Goal: Task Accomplishment & Management: Complete application form

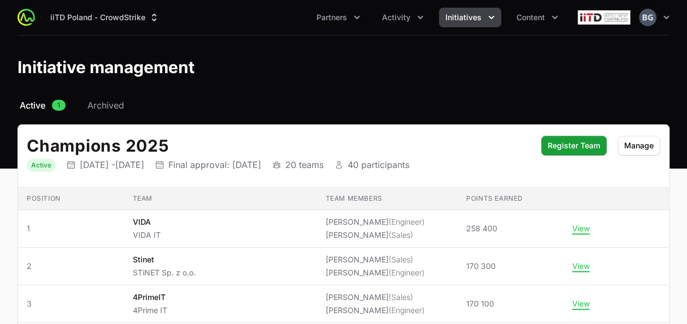
drag, startPoint x: 149, startPoint y: 272, endPoint x: 111, endPoint y: 70, distance: 205.0
click at [420, 19] on icon "Activity menu" at bounding box center [420, 17] width 11 height 11
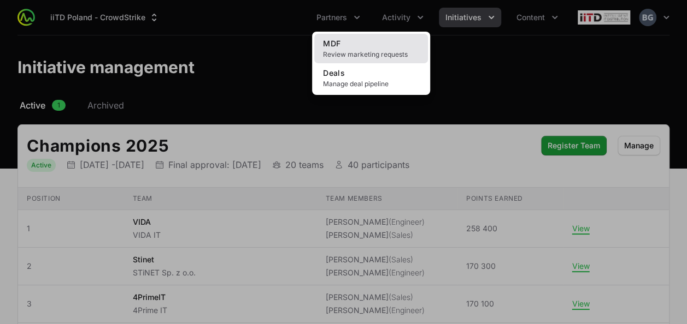
click at [396, 42] on link "MDF Review marketing requests" at bounding box center [371, 48] width 114 height 29
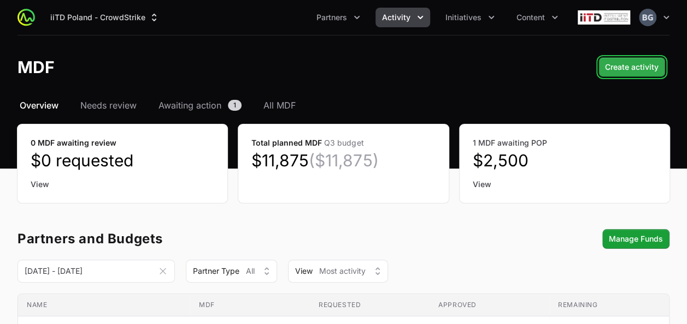
click at [646, 71] on span "Create activity" at bounding box center [632, 67] width 54 height 13
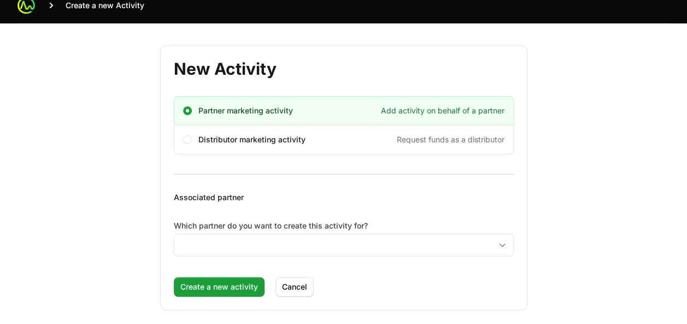
scroll to position [18, 0]
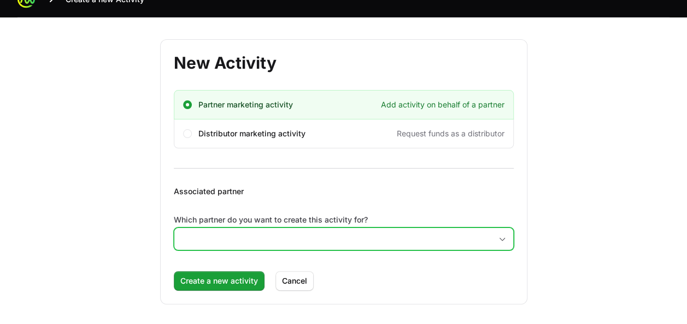
click at [279, 231] on input "Which partner do you want to create this activity for?" at bounding box center [332, 239] width 317 height 22
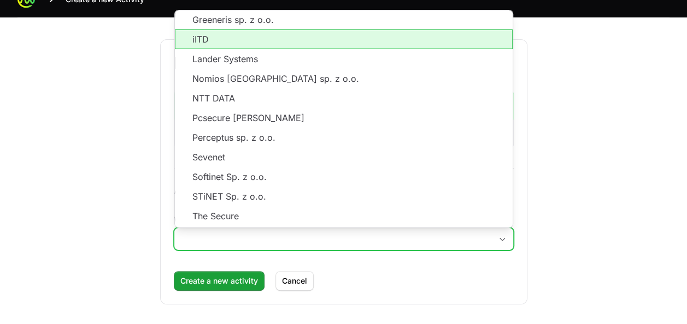
scroll to position [164, 0]
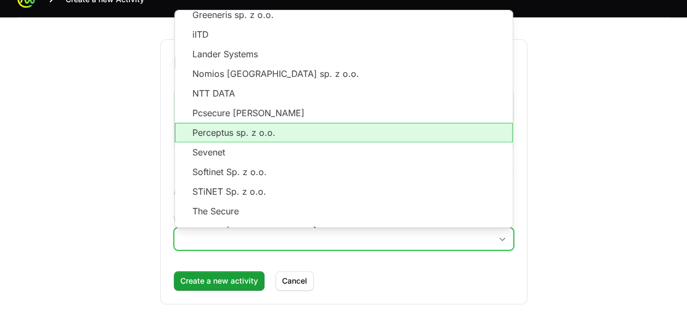
click at [285, 123] on li "Perceptus sp. z o.o." at bounding box center [344, 133] width 338 height 20
type input "Perceptus sp. z o.o."
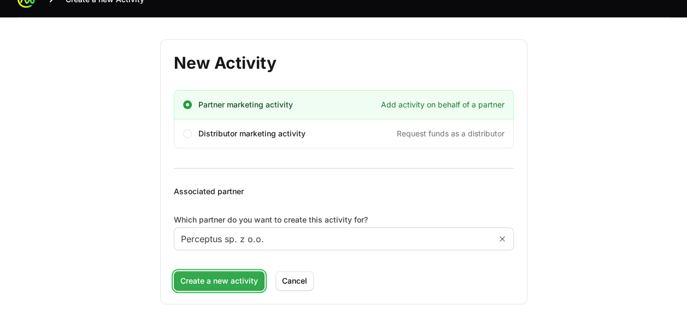
click at [245, 282] on span "Create a new activity" at bounding box center [219, 281] width 78 height 13
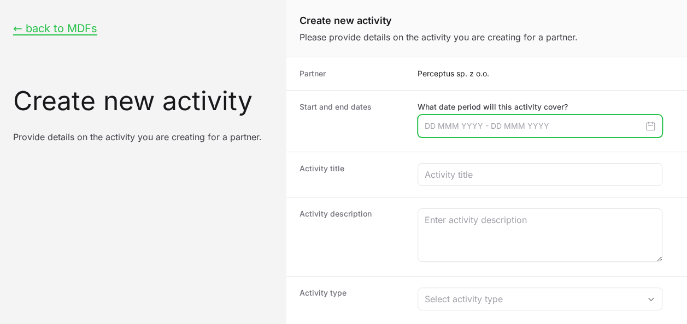
click at [512, 127] on input "Create activity form" at bounding box center [539, 126] width 245 height 23
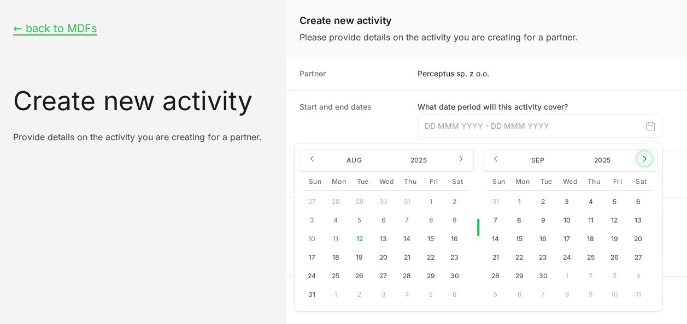
click at [639, 153] on button "Create activity form" at bounding box center [644, 159] width 16 height 16
click at [587, 204] on button "2" at bounding box center [589, 201] width 17 height 17
click at [588, 200] on button "2" at bounding box center [589, 201] width 17 height 17
type input "[DATE] - [DATE]"
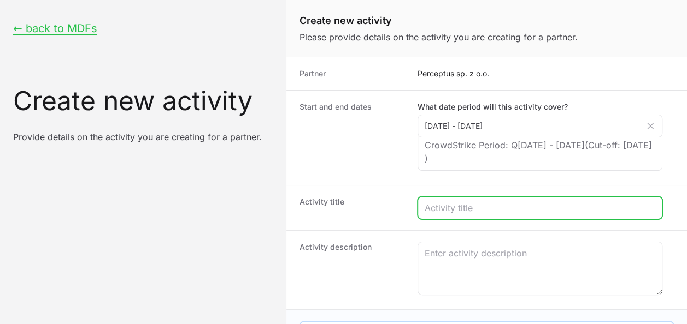
click at [543, 202] on input "Create activity form" at bounding box center [539, 208] width 231 height 13
type input "Cyber24 Day [GEOGRAPHIC_DATA]"
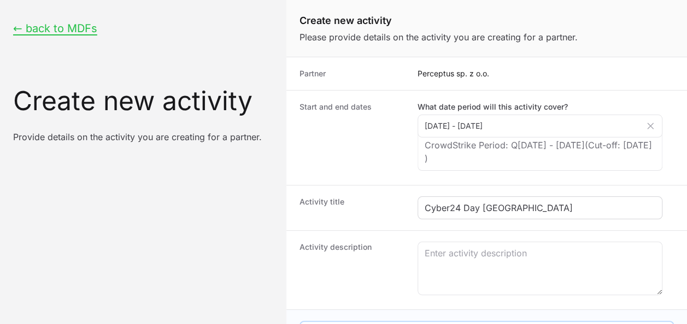
type input "18000"
type input "3125"
type input "5"
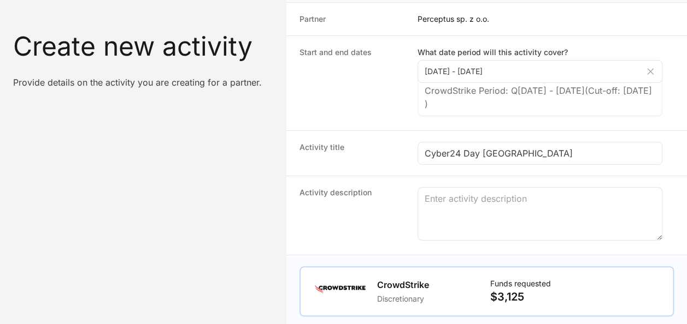
click at [465, 180] on div "Activity description" at bounding box center [486, 215] width 400 height 79
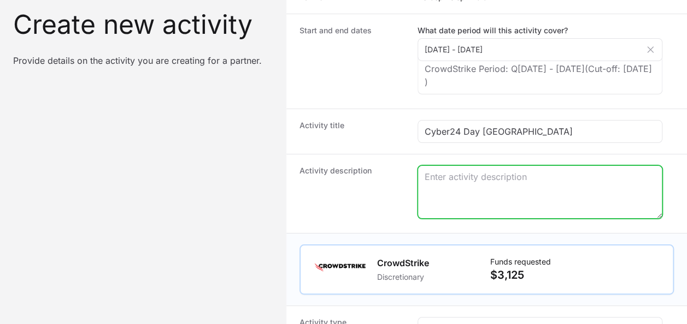
click at [473, 200] on textarea "Create activity form" at bounding box center [540, 192] width 244 height 52
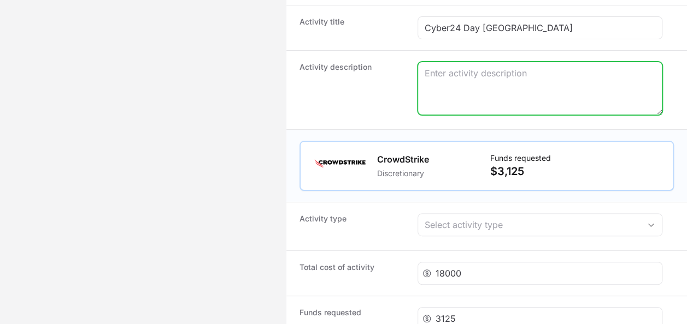
scroll to position [219, 0]
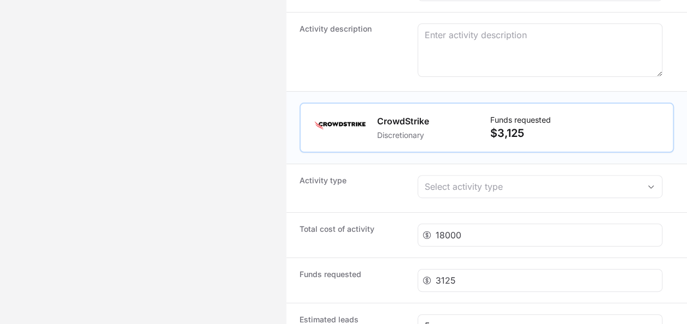
click at [472, 172] on div "Activity type Select activity type" at bounding box center [486, 188] width 400 height 49
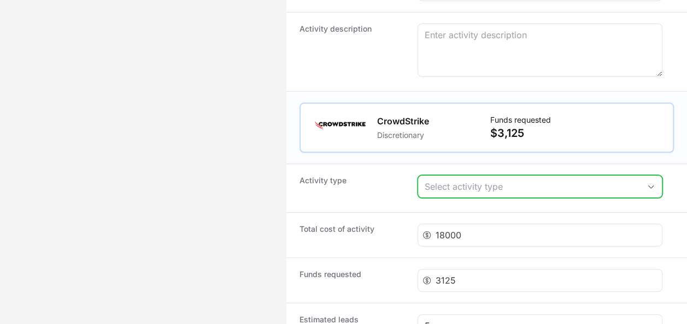
click at [475, 186] on div "Select activity type" at bounding box center [531, 186] width 215 height 13
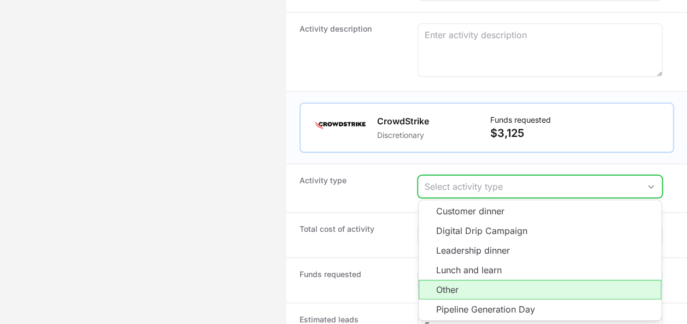
click at [512, 291] on li "Other" at bounding box center [539, 290] width 243 height 20
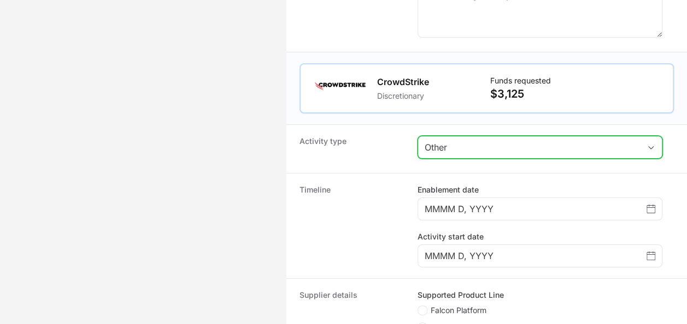
scroll to position [382, 0]
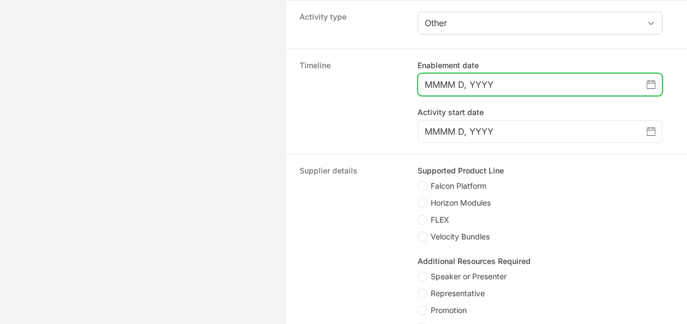
click at [646, 80] on input "MMMM D, YYYY" at bounding box center [535, 84] width 222 height 13
click at [653, 83] on icon "Choose date" at bounding box center [650, 83] width 9 height 1
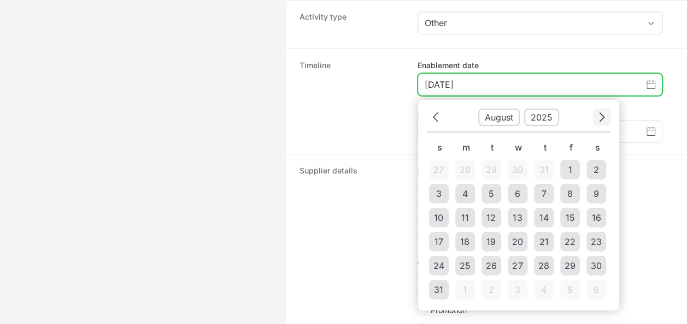
click at [603, 120] on icon "Choose date" at bounding box center [601, 117] width 7 height 15
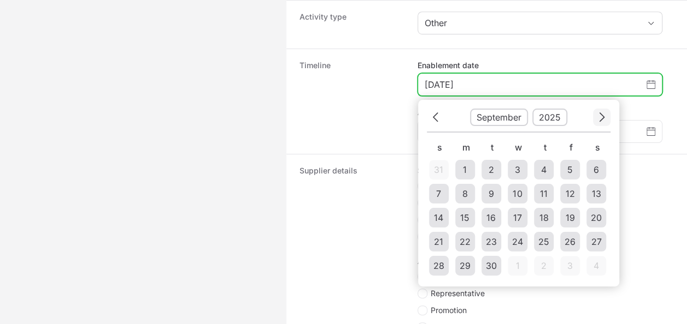
click at [603, 120] on icon "Choose date" at bounding box center [601, 117] width 7 height 15
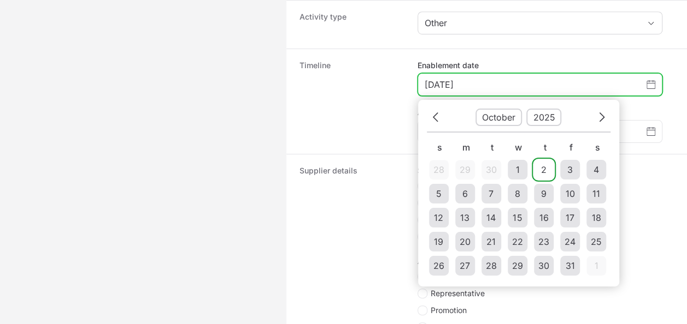
click at [546, 161] on td "2" at bounding box center [544, 170] width 20 height 20
type input "[DATE]"
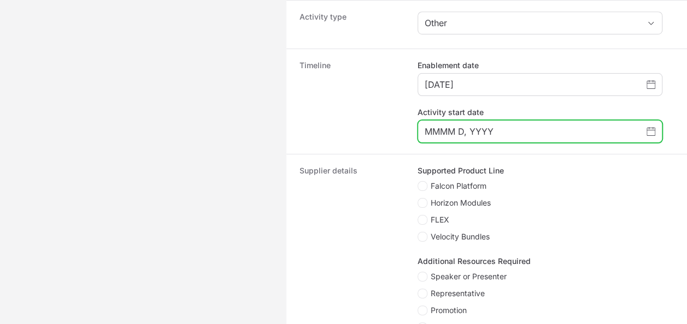
click at [650, 130] on icon "Choose date" at bounding box center [650, 130] width 9 height 1
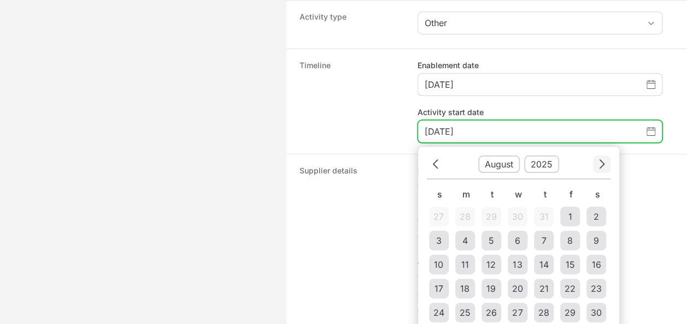
click at [601, 157] on icon "Choose date" at bounding box center [601, 164] width 7 height 15
click at [540, 207] on td "2" at bounding box center [544, 217] width 20 height 20
type input "[DATE]"
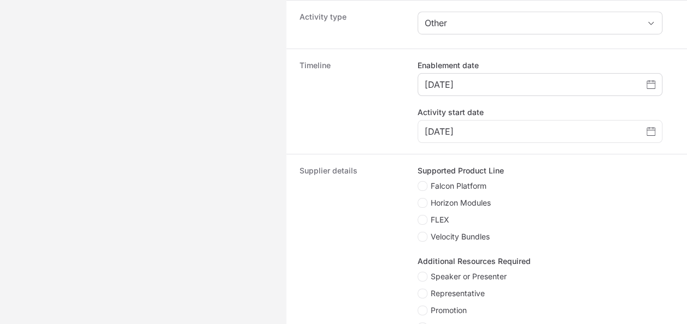
click at [457, 234] on span "Velocity Bundles" at bounding box center [459, 237] width 59 height 11
click at [418, 233] on input "Velocity Bundles" at bounding box center [417, 232] width 1 height 1
checkbox input "true"
click at [470, 183] on span "Falcon Platform" at bounding box center [458, 186] width 56 height 11
click at [418, 182] on input "Falcon Platform" at bounding box center [417, 181] width 1 height 1
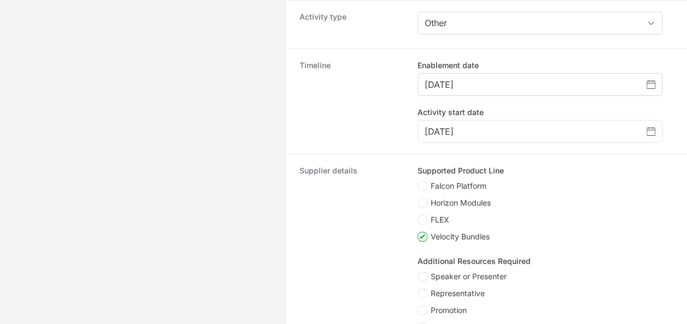
checkbox input "true"
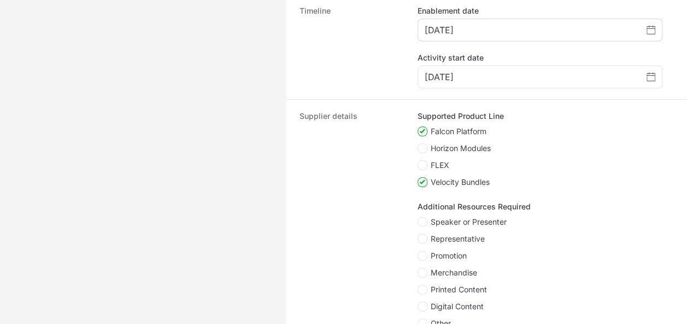
click at [461, 181] on span "Velocity Bundles" at bounding box center [459, 182] width 59 height 11
click at [418, 179] on input "Velocity Bundles" at bounding box center [417, 178] width 1 height 1
checkbox input "false"
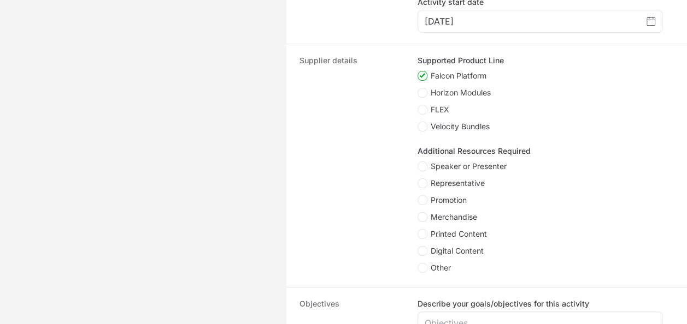
scroll to position [546, 0]
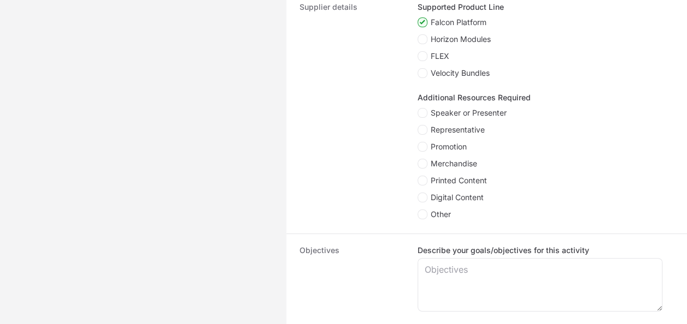
click at [479, 131] on span "Representative" at bounding box center [457, 130] width 54 height 11
click at [418, 126] on input "Representative" at bounding box center [417, 125] width 1 height 1
checkbox input "true"
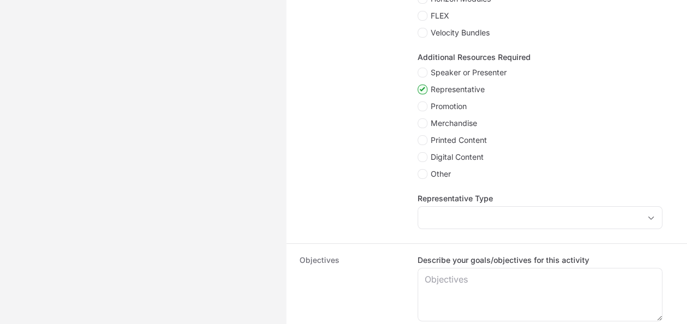
scroll to position [601, 0]
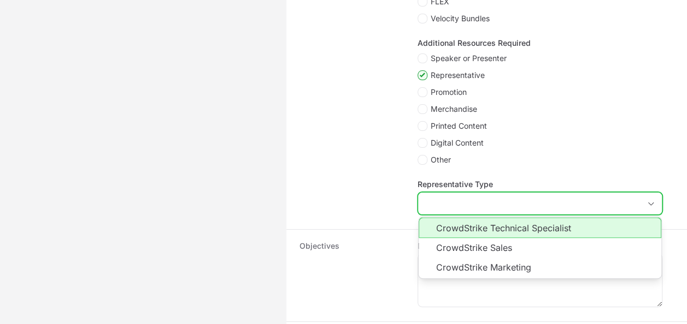
click at [471, 198] on input "Representative Type" at bounding box center [529, 204] width 222 height 22
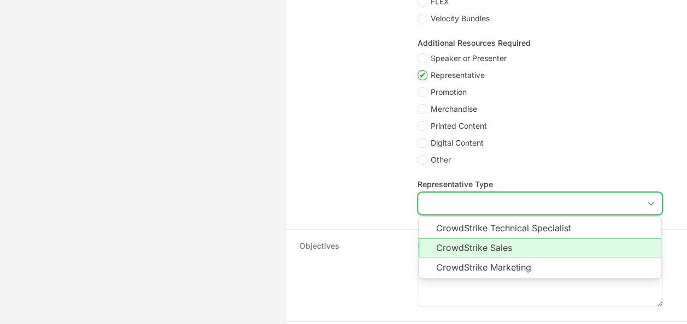
click at [488, 253] on li "CrowdStrike Sales" at bounding box center [539, 248] width 243 height 20
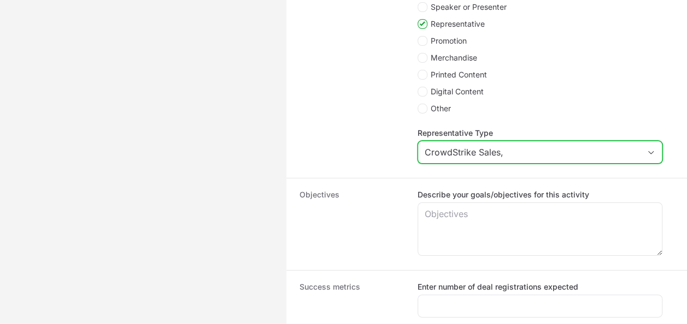
scroll to position [765, 0]
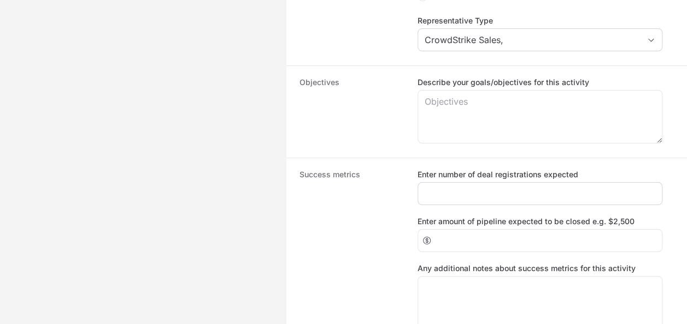
type input "CrowdStrike Sales"
click at [494, 186] on div "Create activity form" at bounding box center [539, 193] width 245 height 23
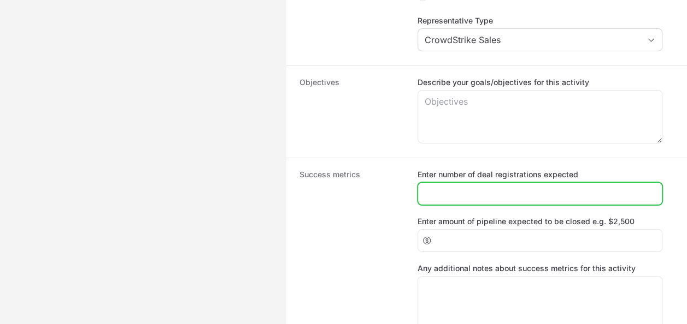
click at [497, 192] on input "Enter number of deal registrations expected" at bounding box center [539, 193] width 231 height 13
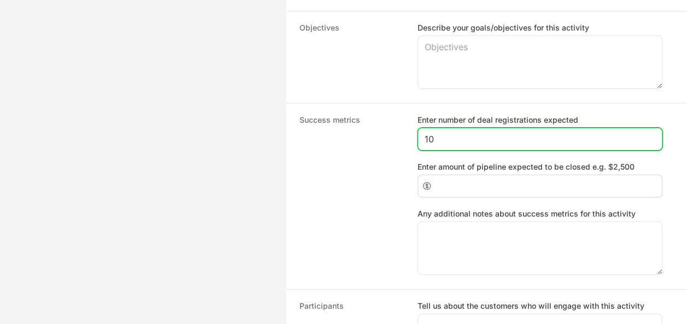
type input "10"
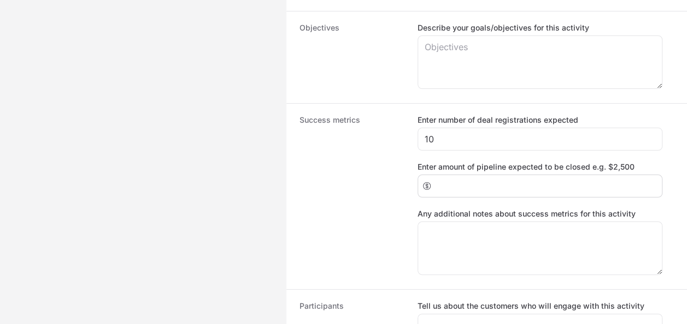
click at [491, 193] on div "Create activity form" at bounding box center [539, 186] width 245 height 23
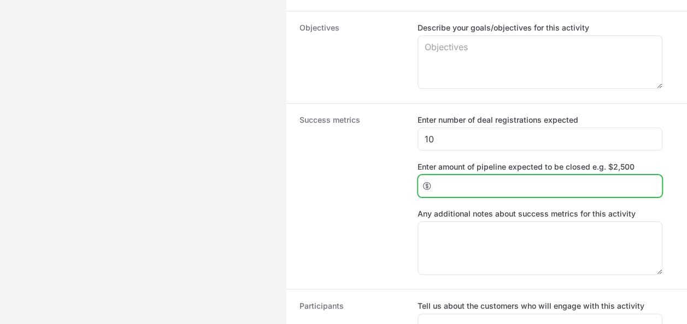
click at [494, 184] on input "Enter amount of pipeline expected to be closed e.g. $2,500" at bounding box center [545, 186] width 220 height 13
type input "500000"
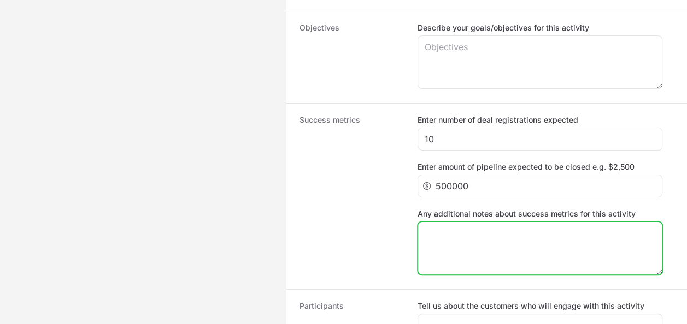
click at [480, 229] on textarea "Any additional notes about success metrics for this activity" at bounding box center [540, 248] width 244 height 52
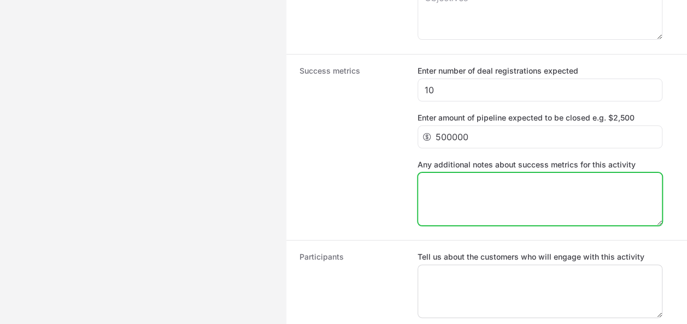
scroll to position [929, 0]
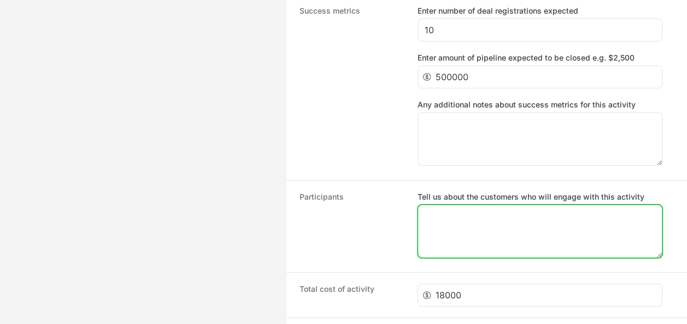
click at [477, 222] on textarea "Tell us about the customers who will engage with this activity" at bounding box center [540, 231] width 244 height 52
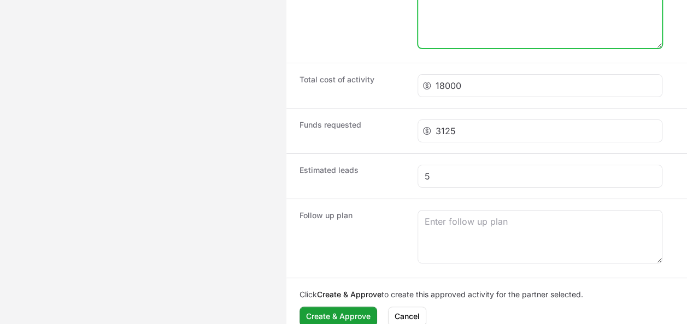
scroll to position [1146, 0]
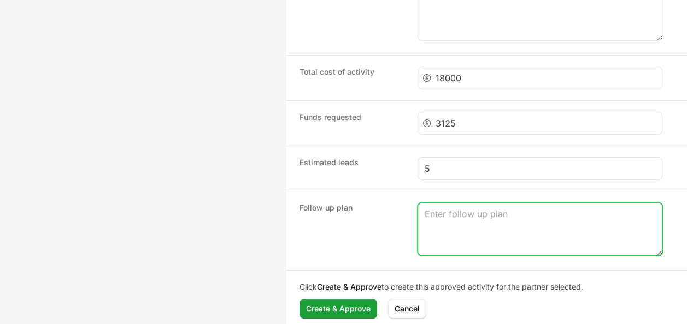
click at [469, 216] on textarea "Create activity form" at bounding box center [540, 229] width 244 height 52
type textarea "W"
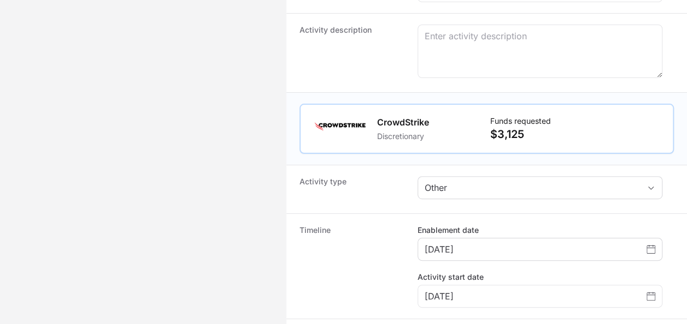
scroll to position [108, 0]
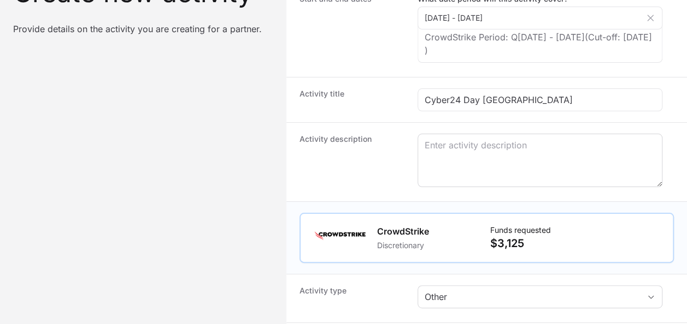
type textarea "Partner will call back every customer interested that attended in our booth."
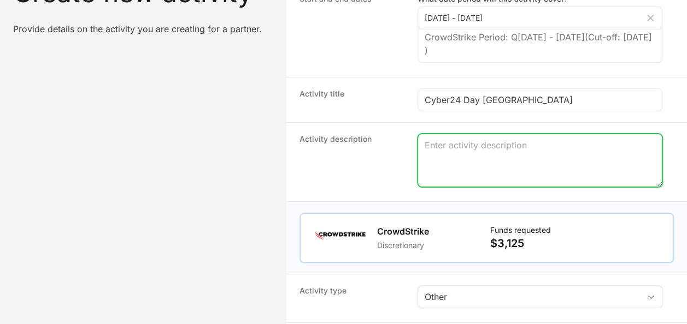
click at [499, 159] on textarea "Create activity form" at bounding box center [540, 160] width 244 height 52
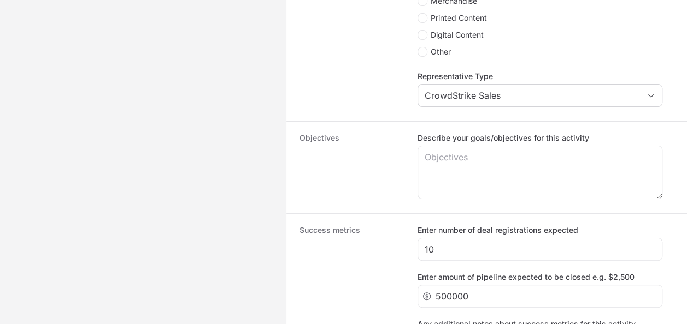
scroll to position [764, 0]
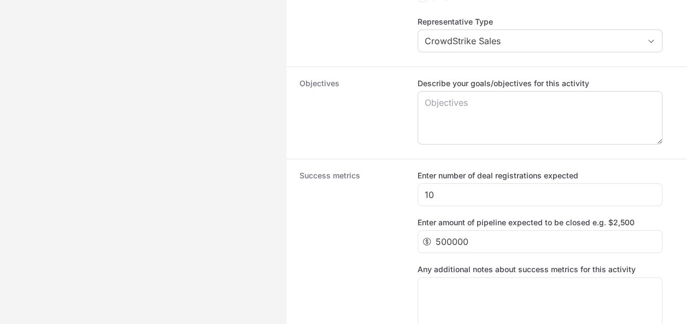
type textarea "This is industry event that will be held on [GEOGRAPHIC_DATA] and will consider…"
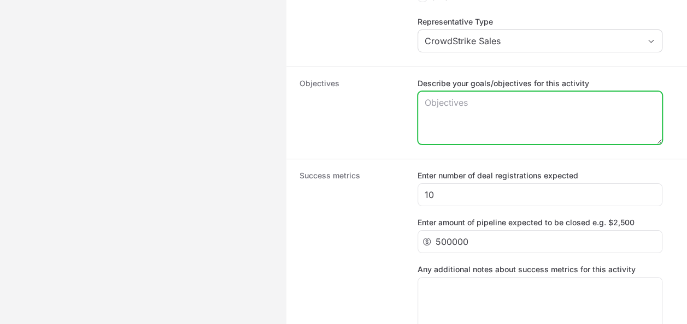
click at [467, 125] on textarea "Describe your goals/objectives for this activity" at bounding box center [540, 118] width 244 height 52
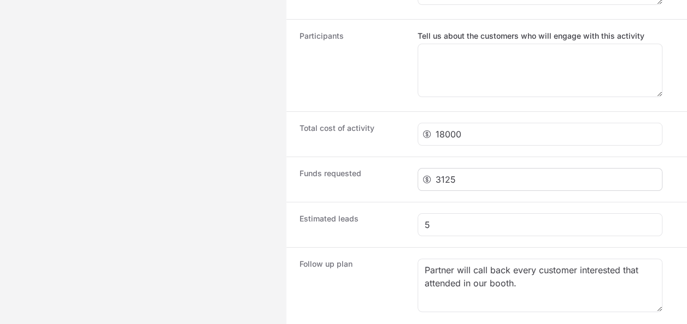
scroll to position [1091, 0]
type textarea "To showcase crowdstrike to the biggest customers attending te event"
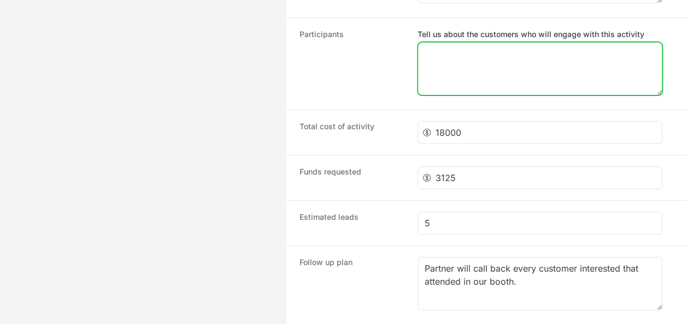
click at [485, 73] on textarea "Tell us about the customers who will engage with this activity" at bounding box center [540, 69] width 244 height 52
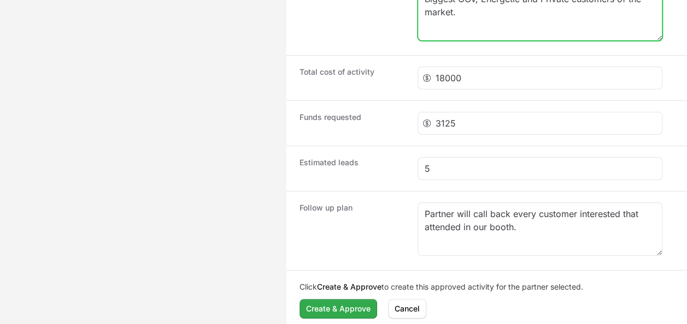
type textarea "Biggest GOV, Energetic and Private customers of the market."
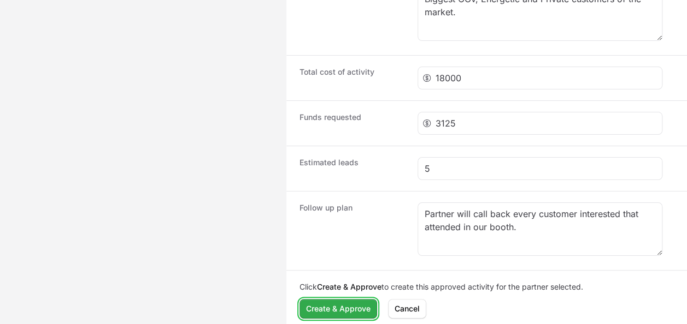
click at [327, 303] on span "Create & Approve" at bounding box center [338, 309] width 64 height 13
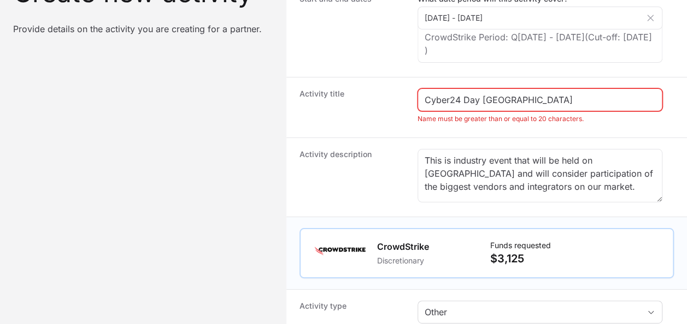
scroll to position [0, 0]
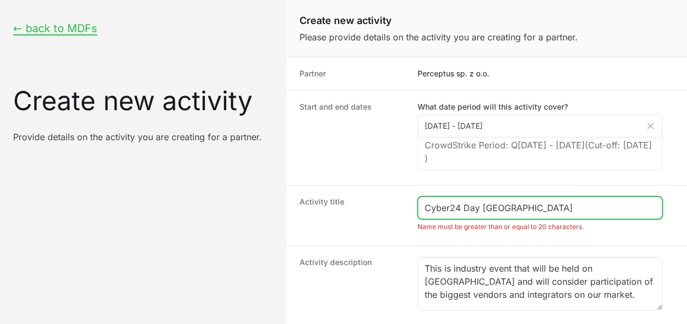
click at [546, 209] on input "Cyber24 Day [GEOGRAPHIC_DATA]" at bounding box center [539, 208] width 231 height 13
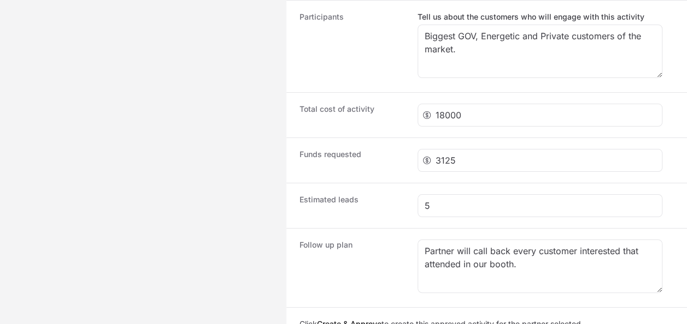
scroll to position [1146, 0]
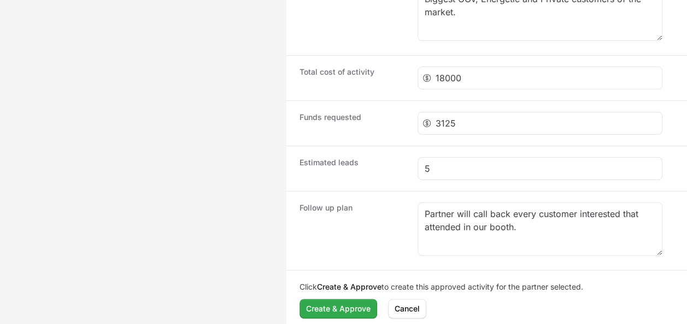
type input "Cyber24 Day [GEOGRAPHIC_DATA] Perceptus"
click at [343, 303] on span "Create & Approve" at bounding box center [338, 309] width 64 height 13
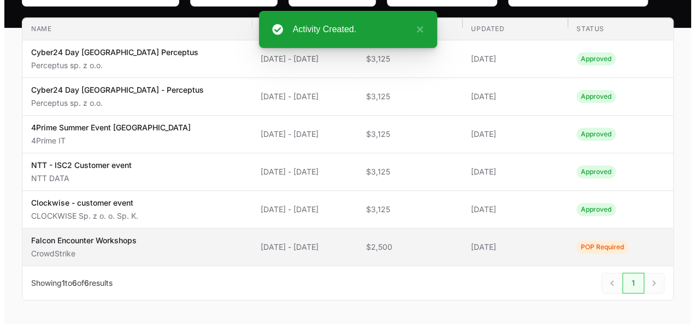
scroll to position [123, 0]
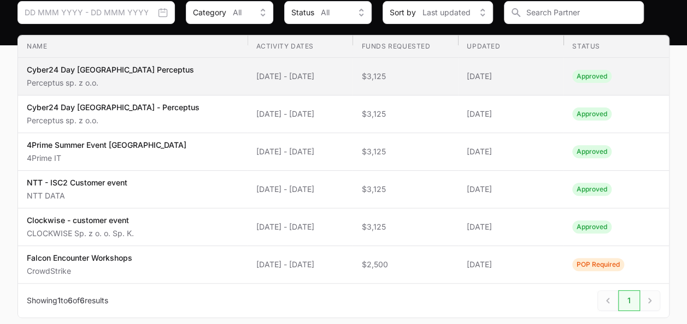
click at [156, 77] on span "Cyber24 Day Warsaw Perceptus Perceptus sp. z o.o." at bounding box center [133, 76] width 212 height 24
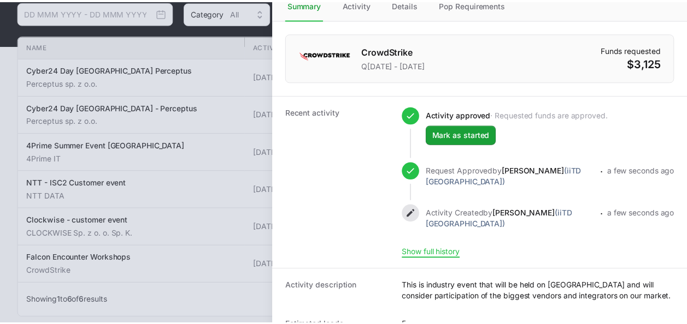
scroll to position [140, 0]
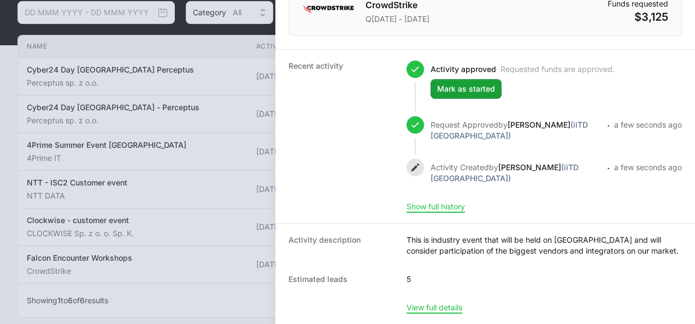
click at [180, 151] on div at bounding box center [347, 162] width 695 height 324
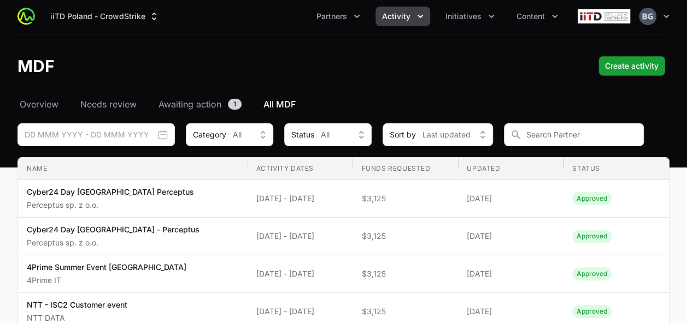
scroll to position [0, 0]
